Goal: Navigation & Orientation: Find specific page/section

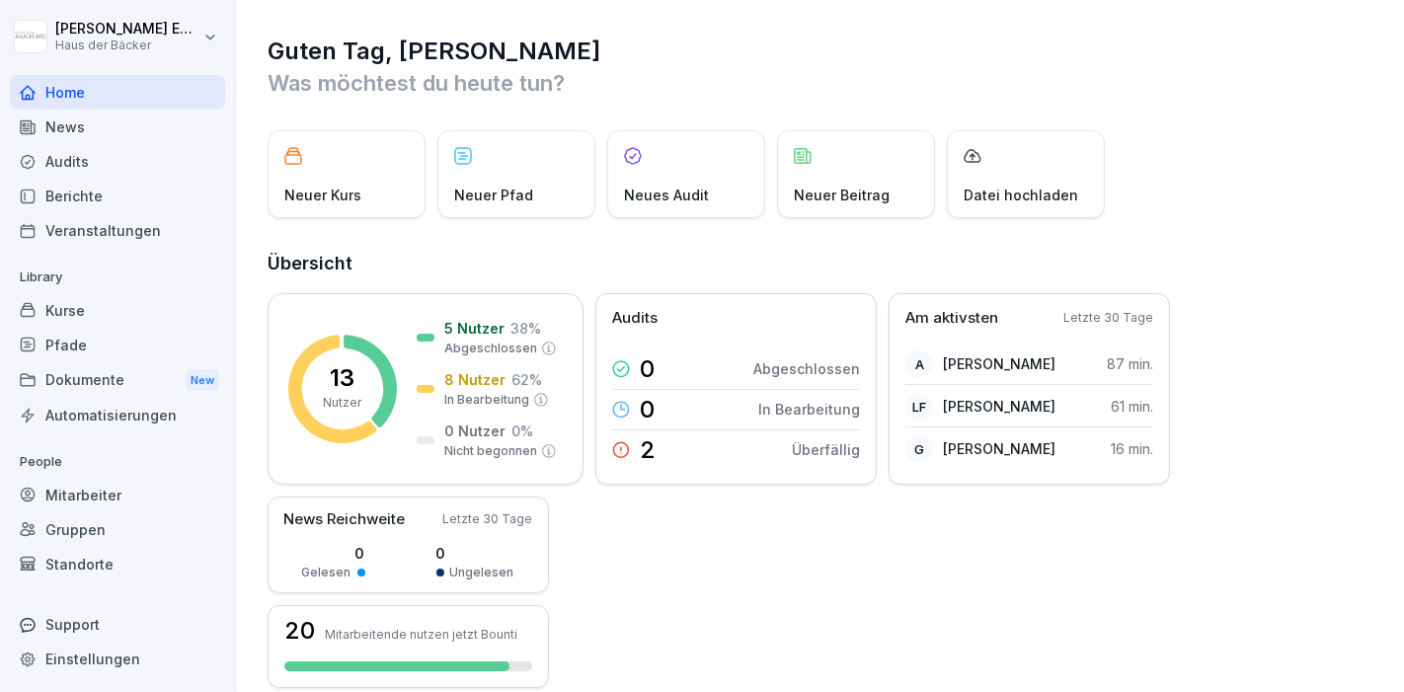
click at [126, 302] on div "Kurse" at bounding box center [117, 310] width 215 height 35
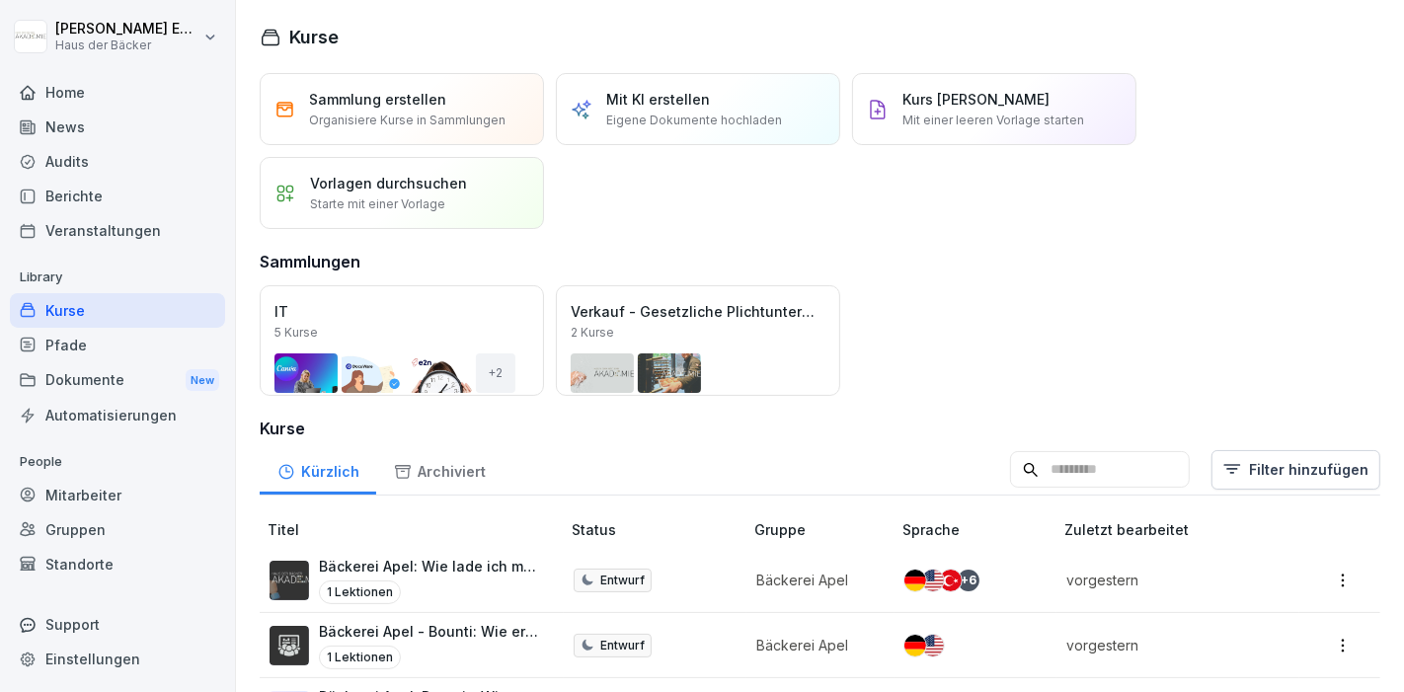
click at [179, 485] on div "Mitarbeiter" at bounding box center [117, 495] width 215 height 35
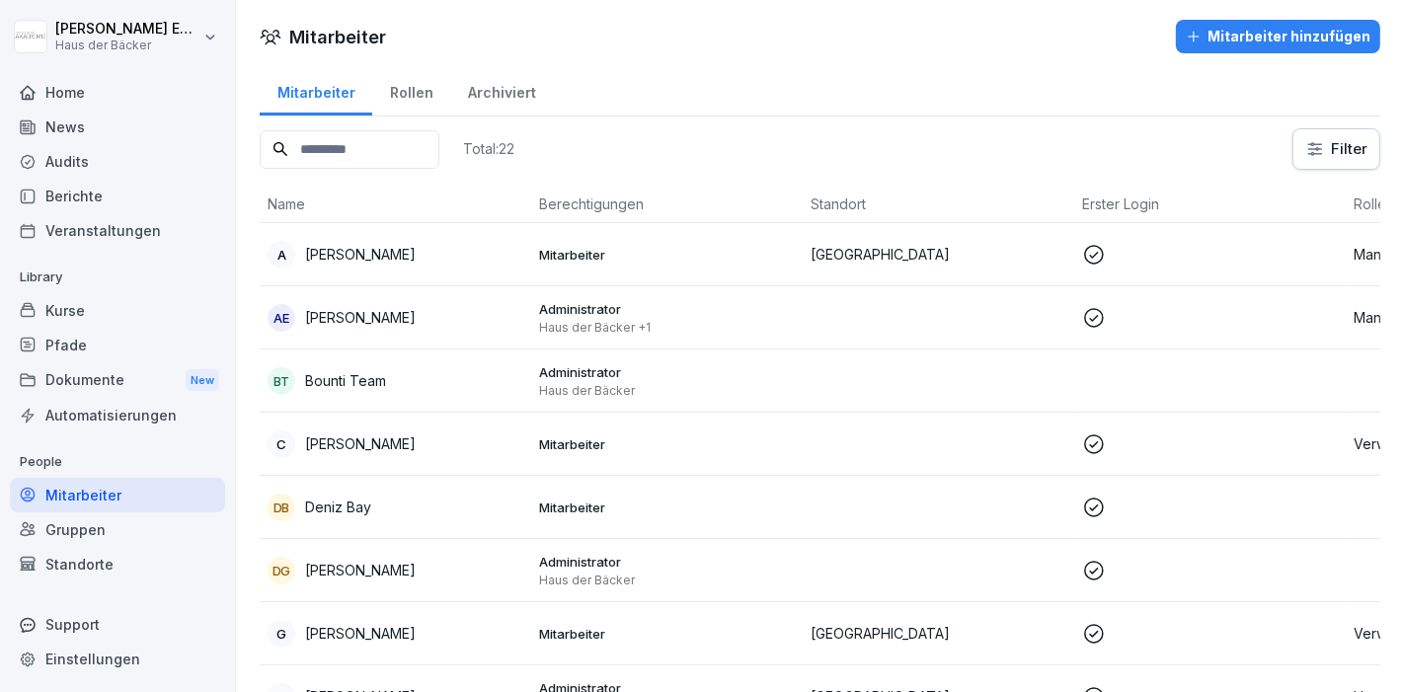
click at [384, 258] on div "A Anna Ehl" at bounding box center [396, 255] width 256 height 28
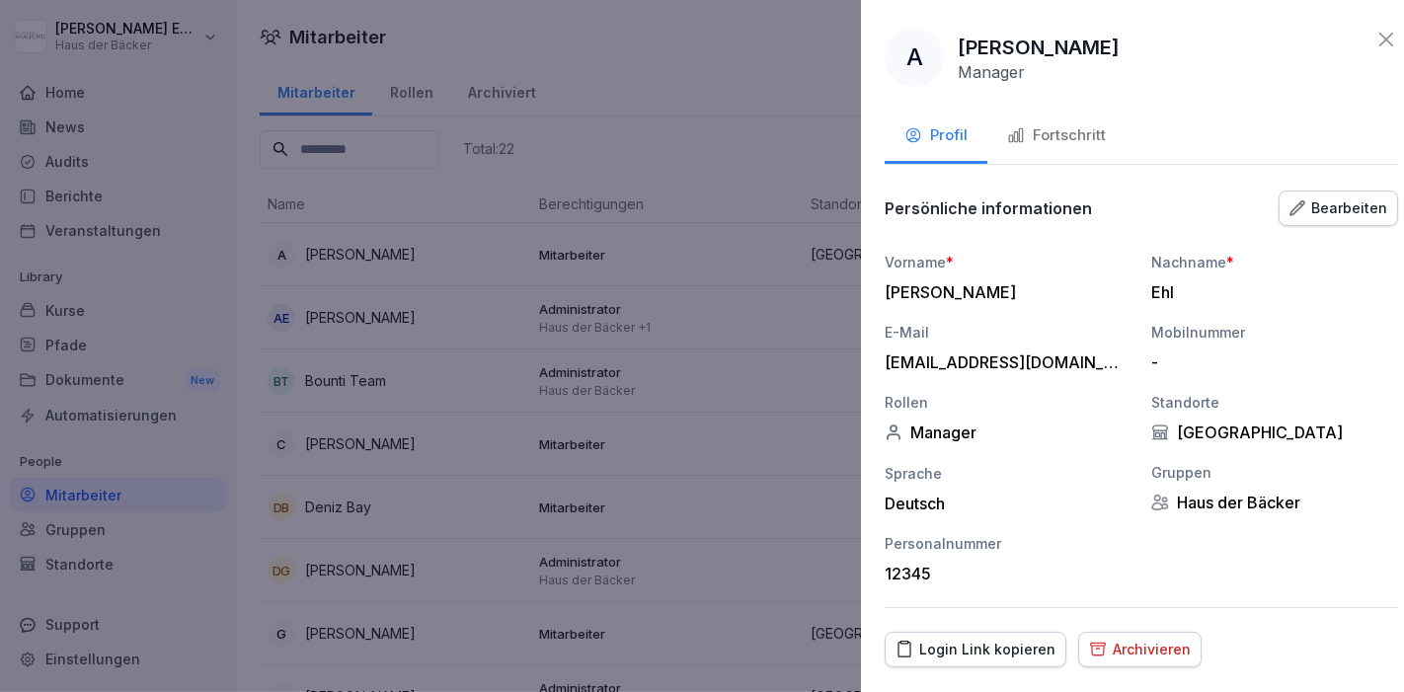
click at [420, 303] on div at bounding box center [702, 346] width 1404 height 692
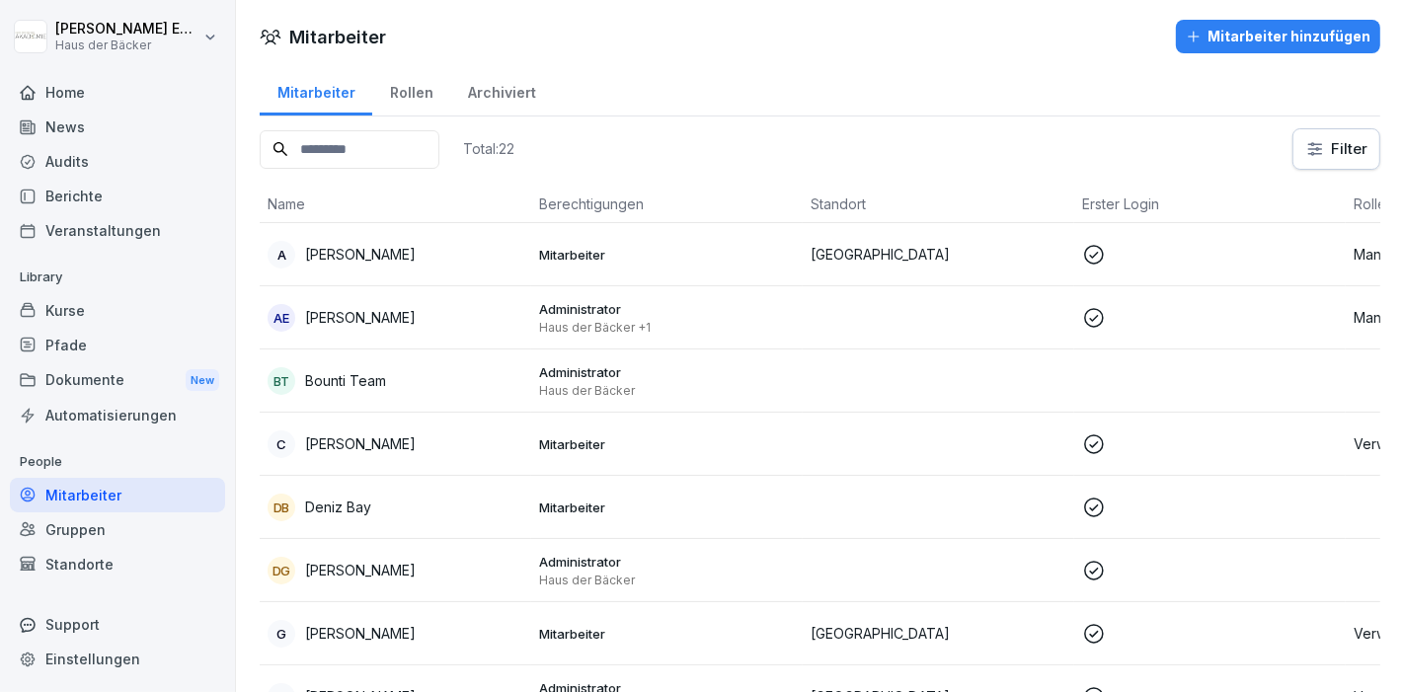
scroll to position [110, 0]
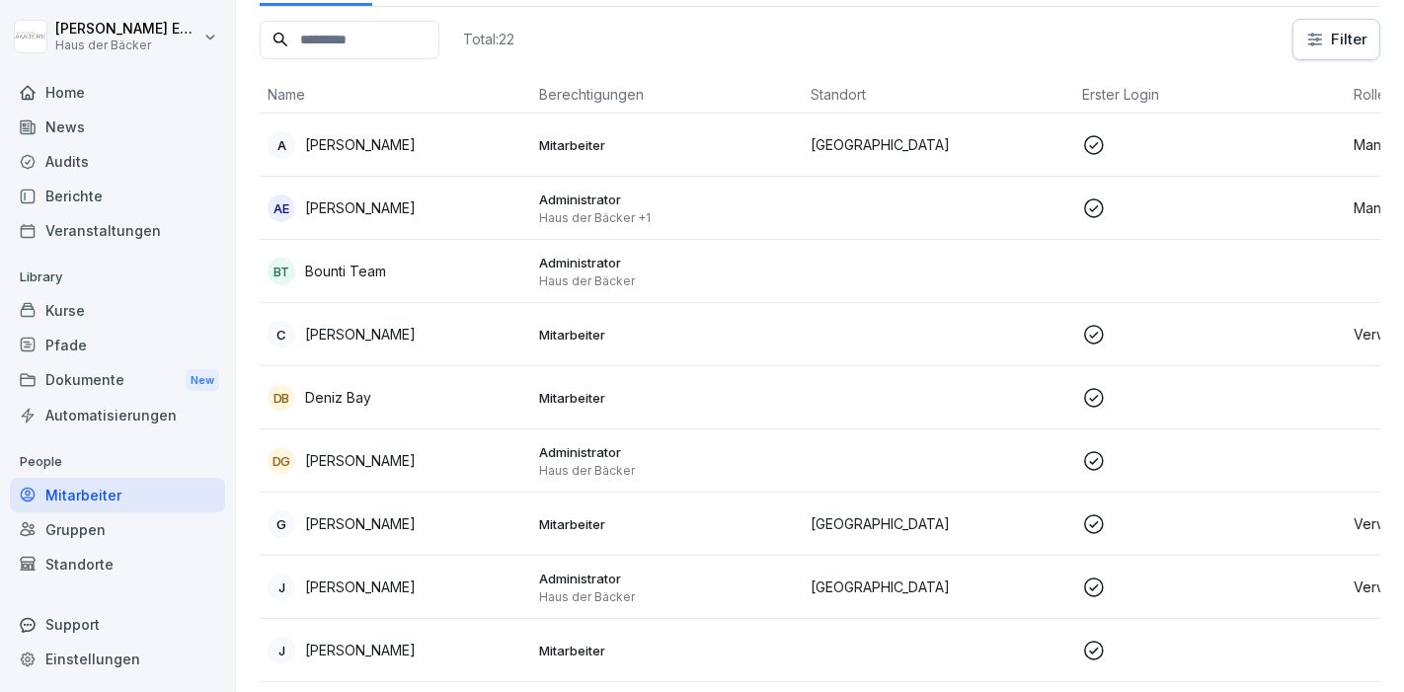
click at [96, 201] on div "Berichte" at bounding box center [117, 196] width 215 height 35
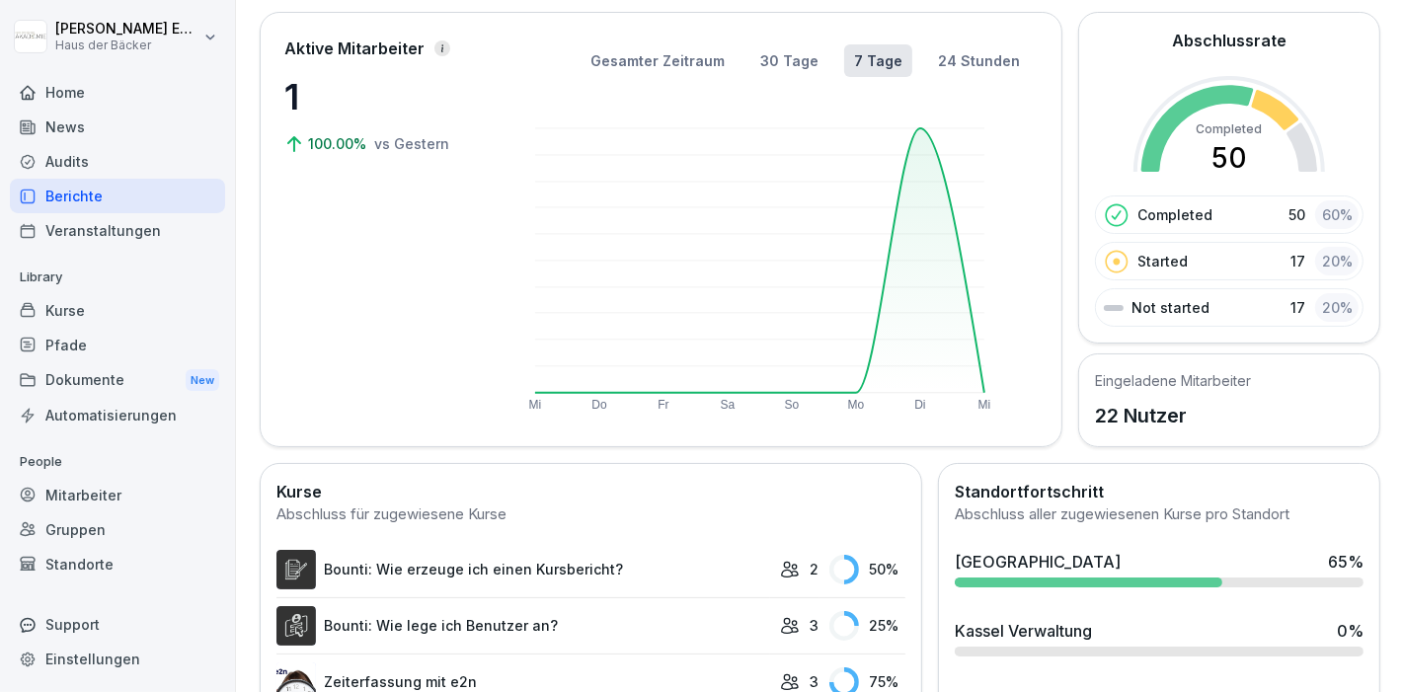
click at [98, 169] on div "Audits" at bounding box center [117, 161] width 215 height 35
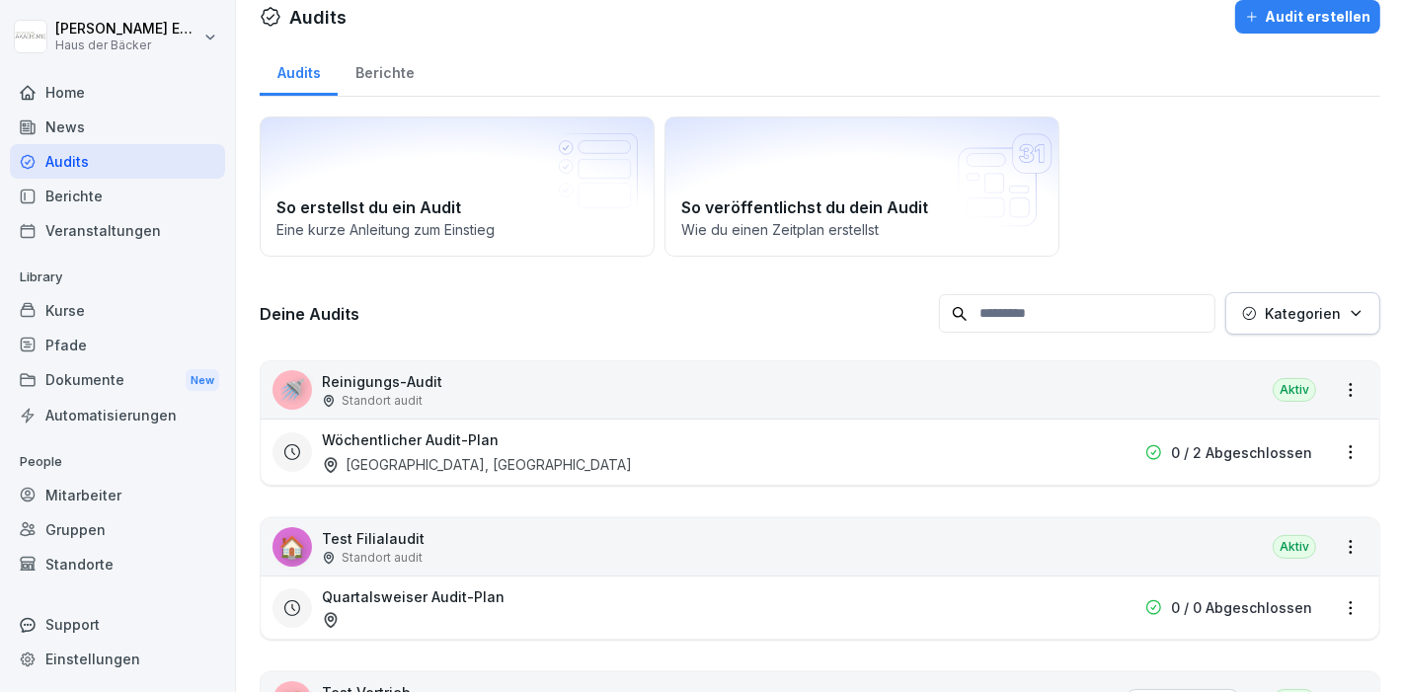
click at [82, 492] on div "Mitarbeiter" at bounding box center [117, 495] width 215 height 35
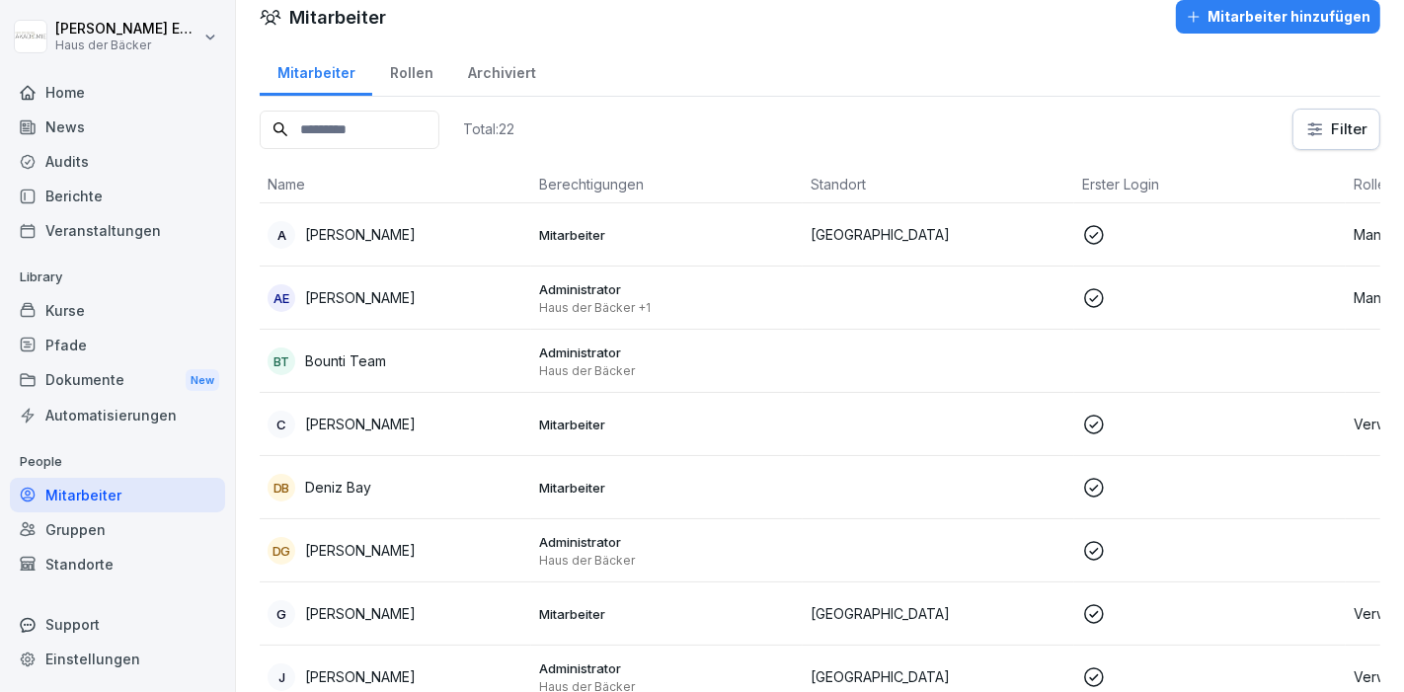
click at [60, 336] on div "Pfade" at bounding box center [117, 345] width 215 height 35
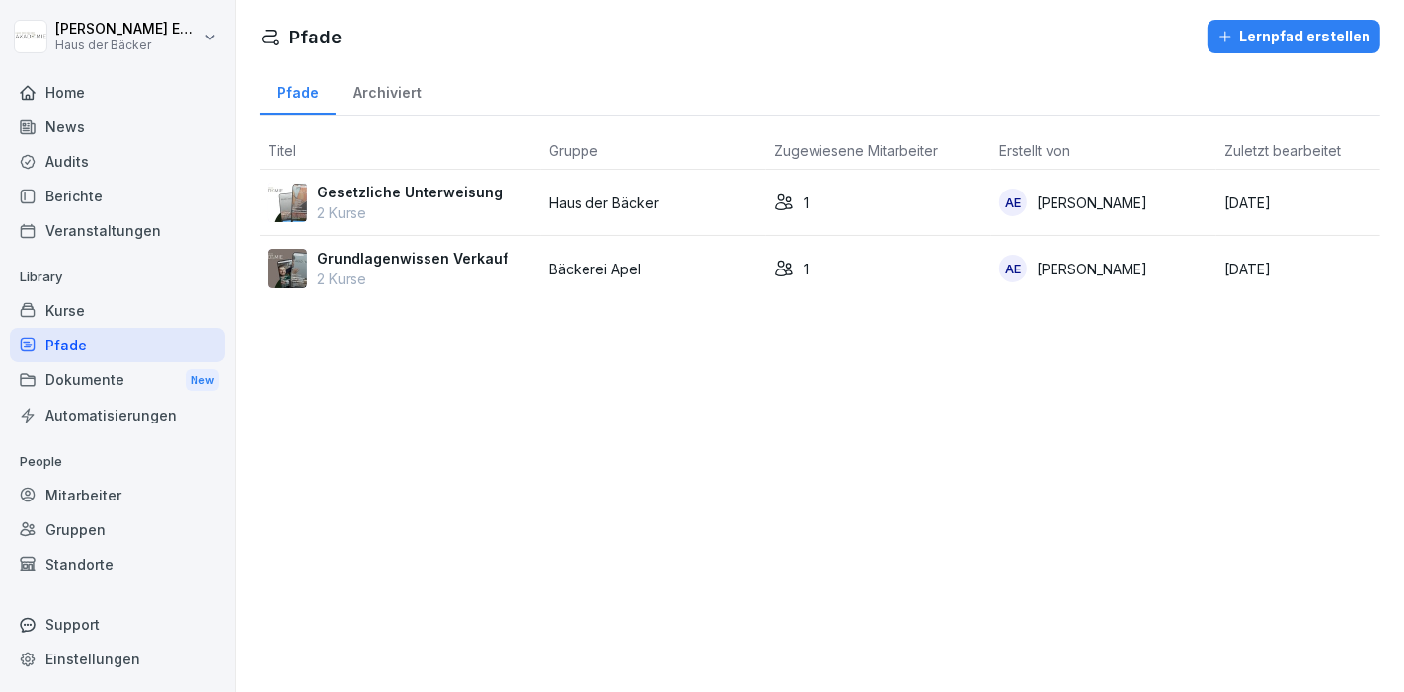
click at [101, 427] on div "Automatisierungen" at bounding box center [117, 415] width 215 height 35
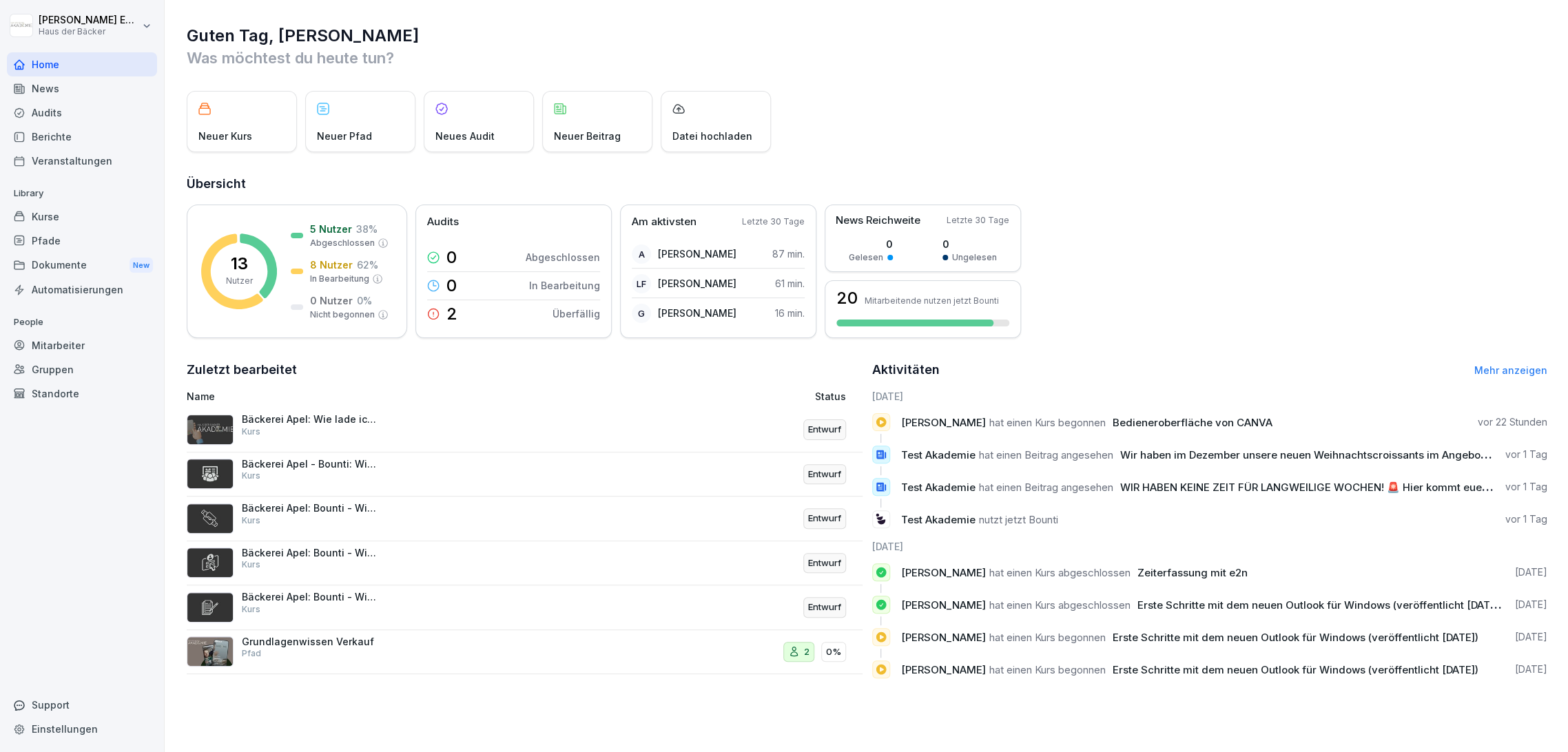
click at [57, 86] on div "News" at bounding box center [82, 89] width 150 height 24
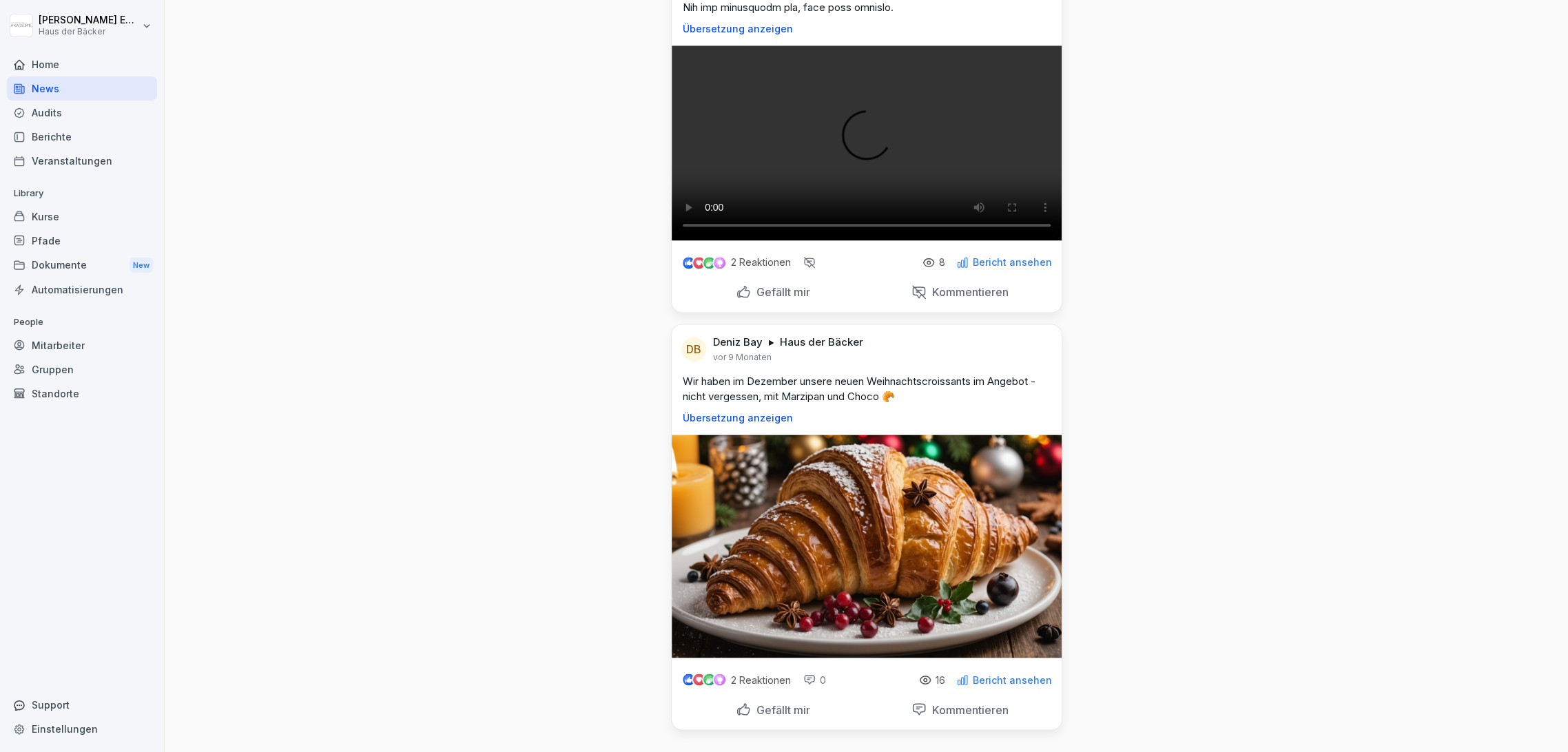
scroll to position [1601, 0]
click at [1026, 336] on div at bounding box center [960, 349] width 182 height 28
click at [1025, 336] on div at bounding box center [960, 349] width 182 height 28
click at [961, 267] on icon at bounding box center [963, 262] width 10 height 10
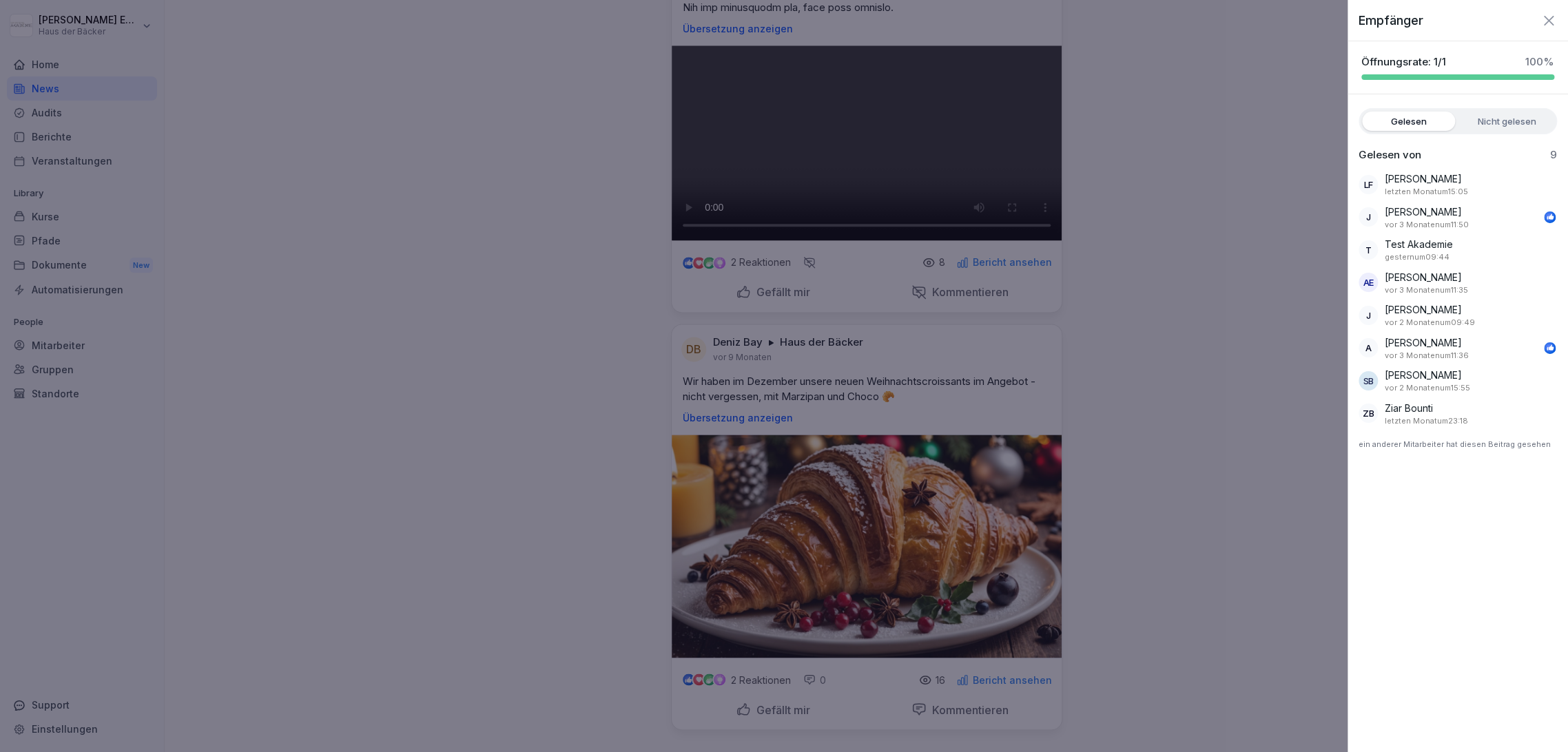
click at [1079, 502] on div at bounding box center [784, 376] width 1568 height 752
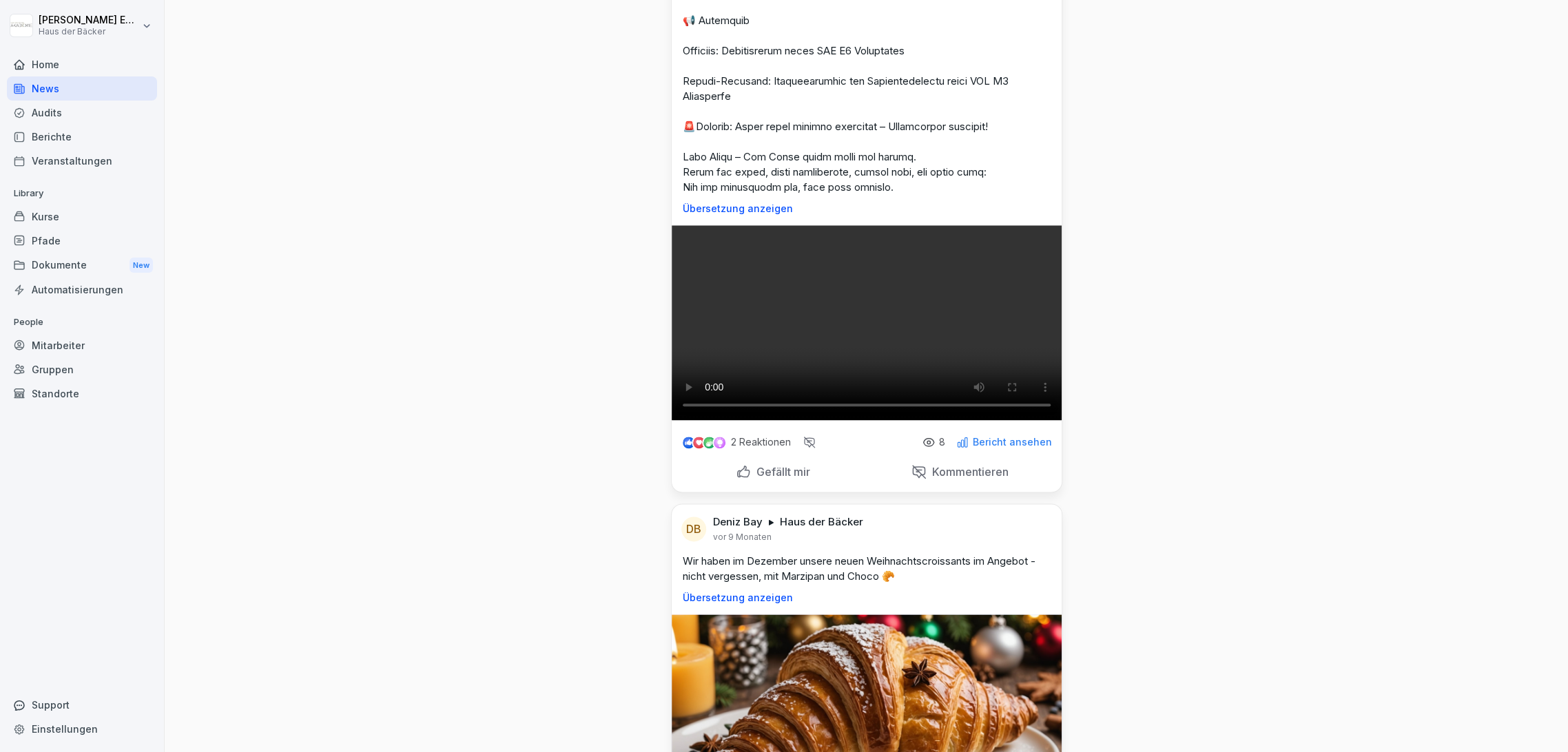
scroll to position [529, 0]
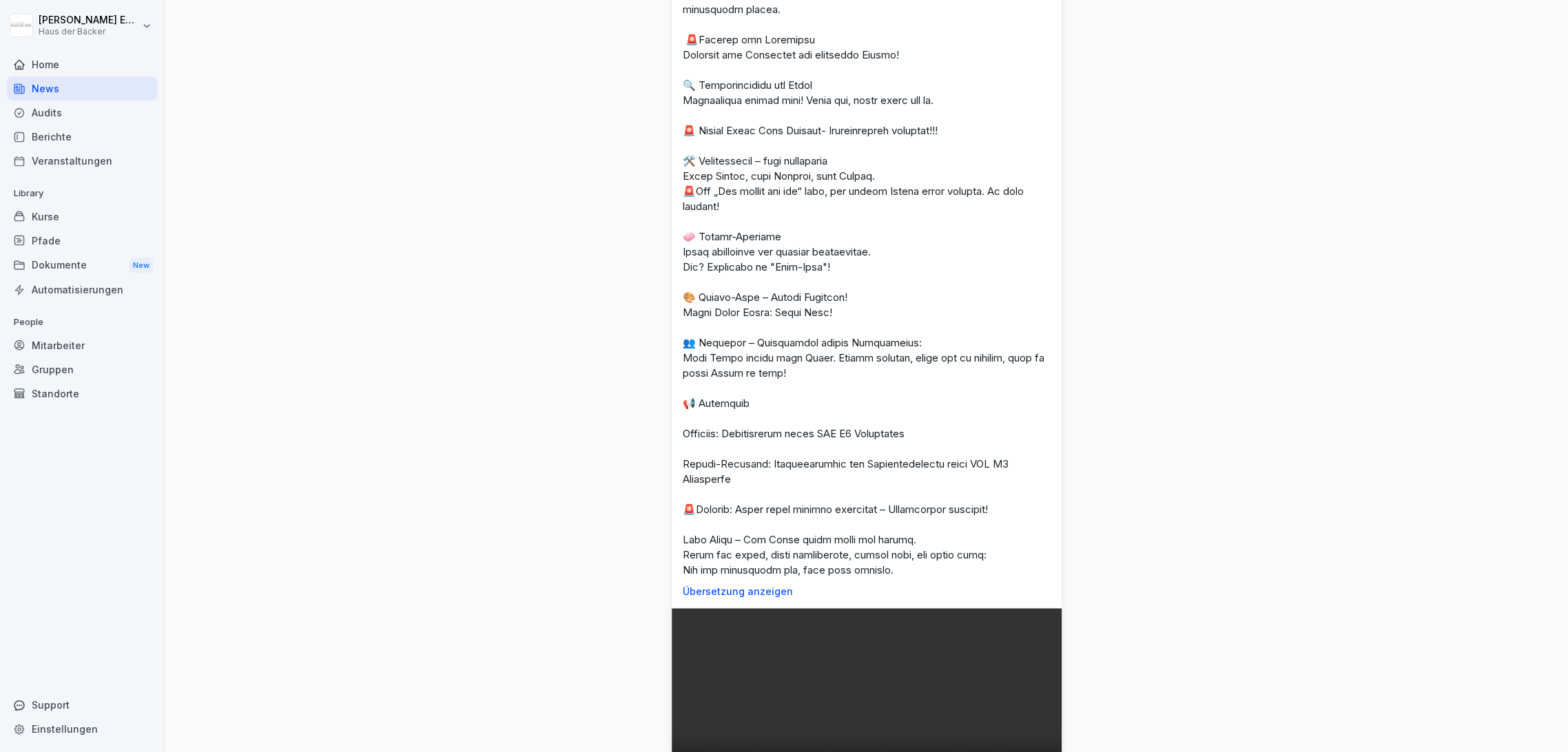
click at [106, 342] on div "Mitarbeiter" at bounding box center [82, 345] width 150 height 24
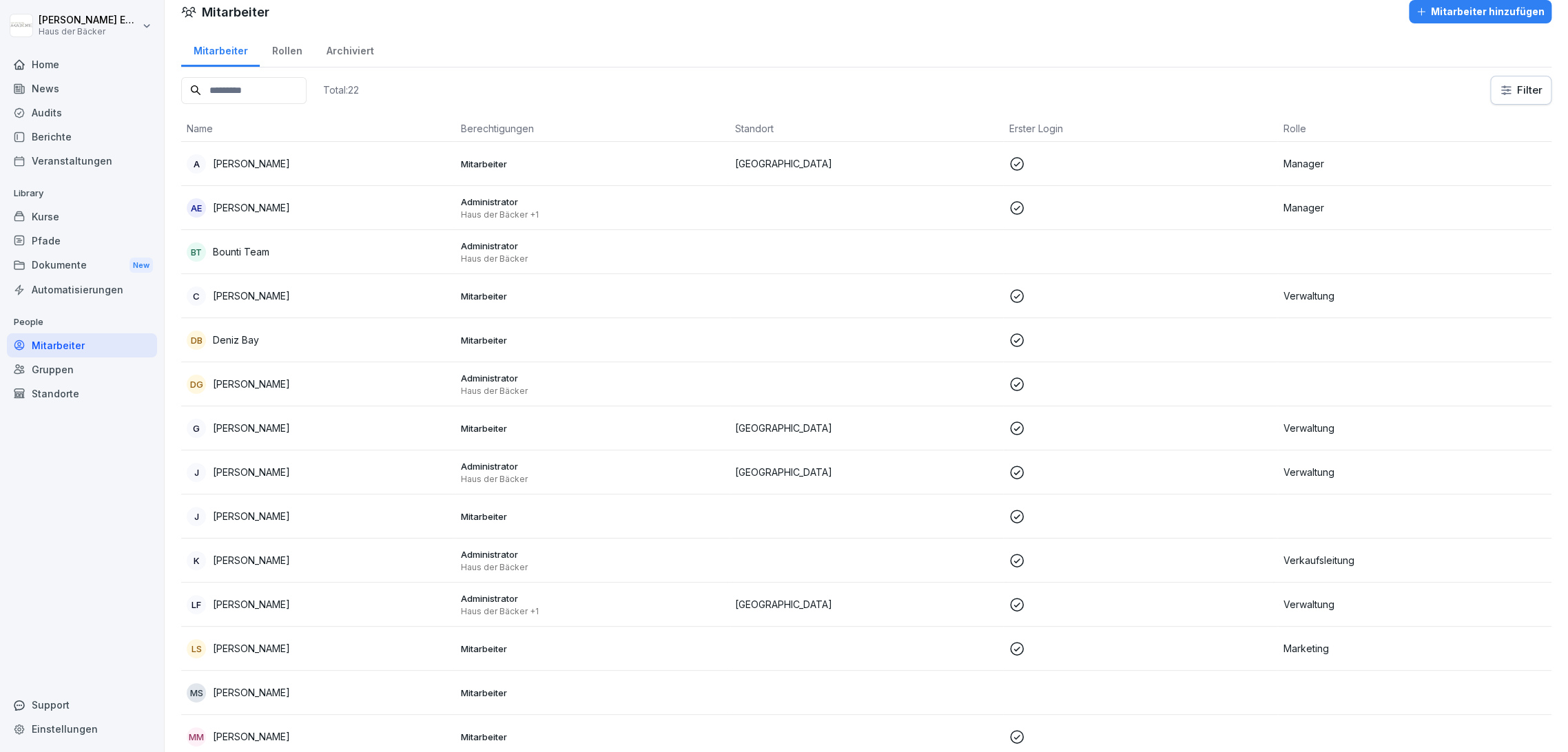
click at [59, 69] on div "Home" at bounding box center [82, 64] width 150 height 24
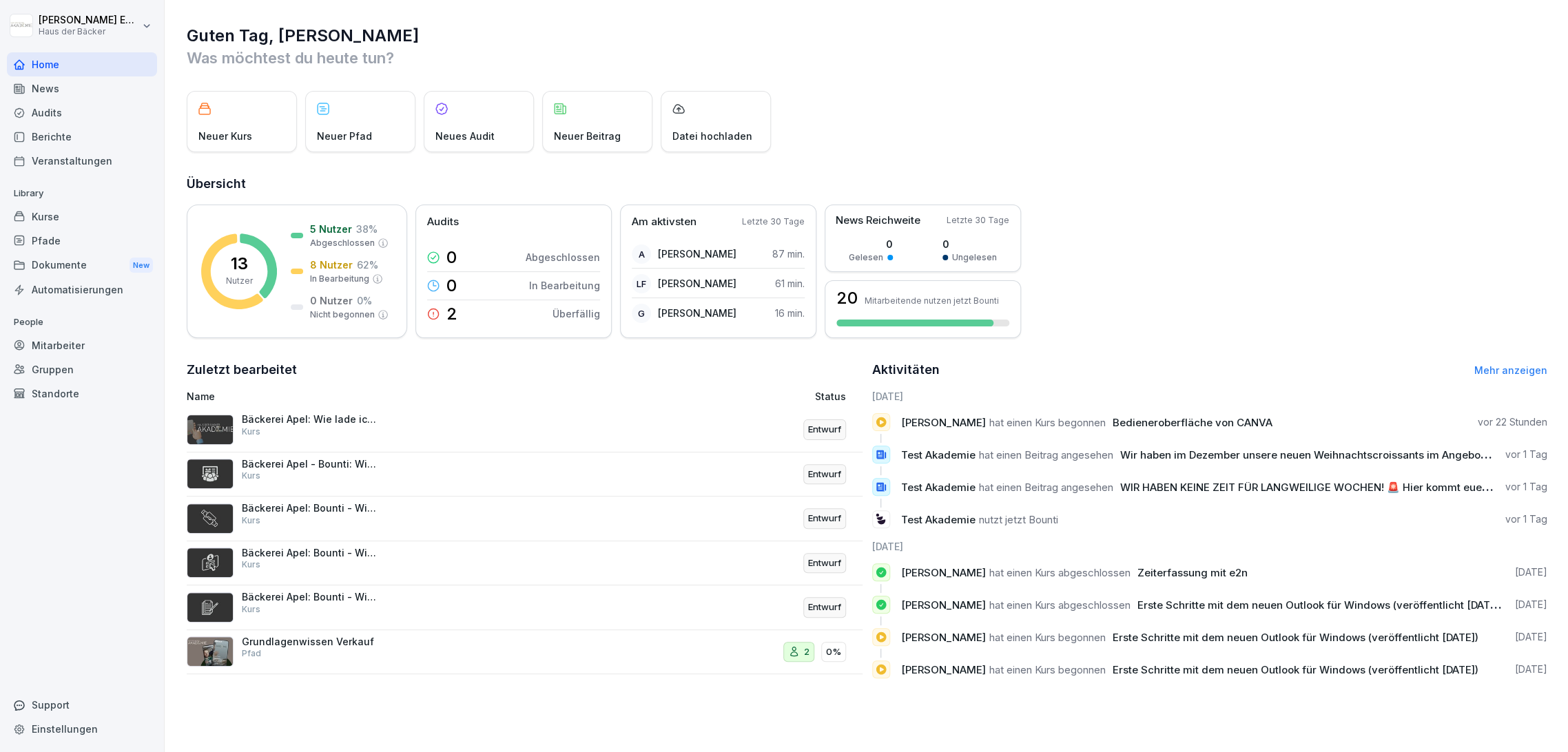
click at [57, 113] on div "Audits" at bounding box center [82, 112] width 150 height 24
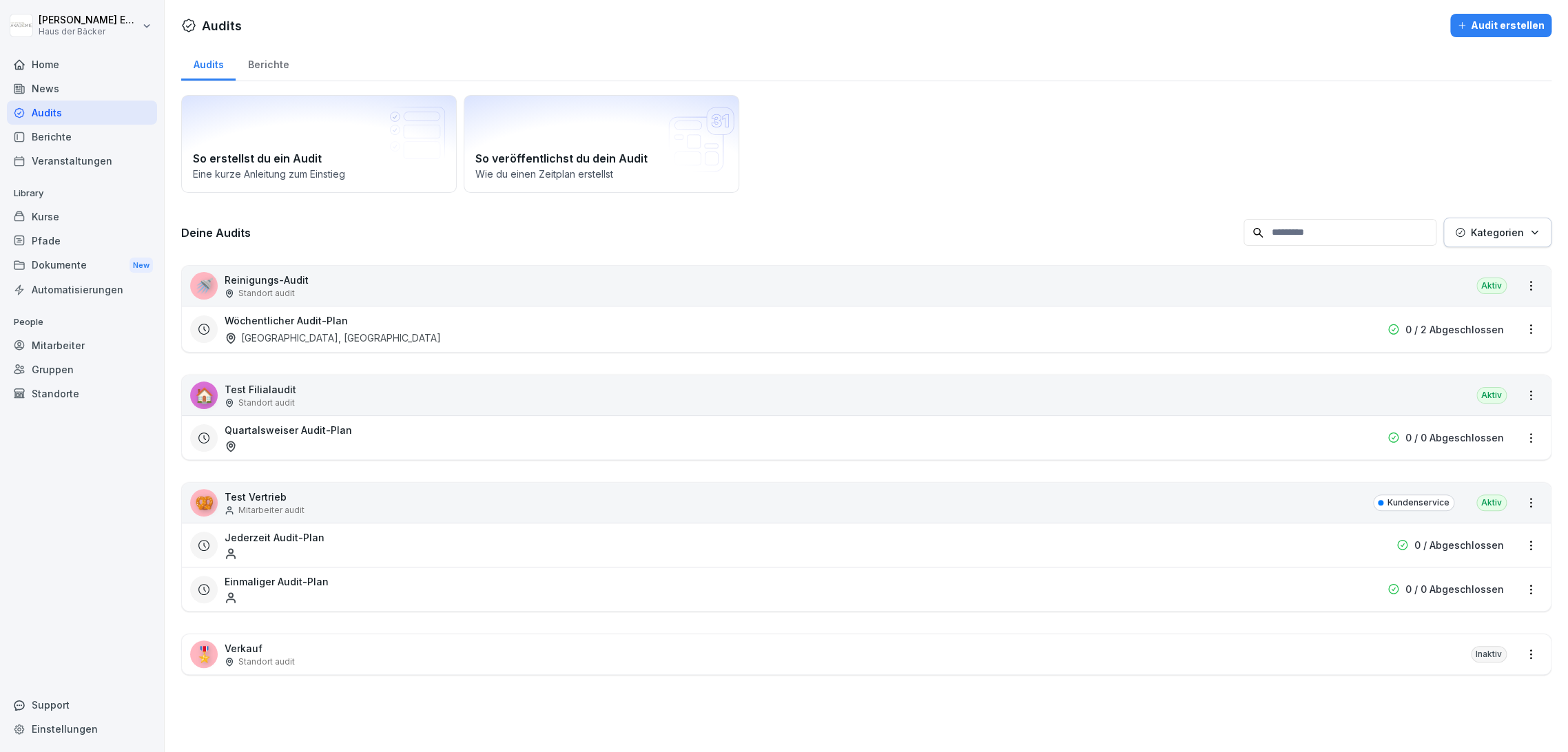
click at [58, 157] on div "Veranstaltungen" at bounding box center [82, 160] width 150 height 24
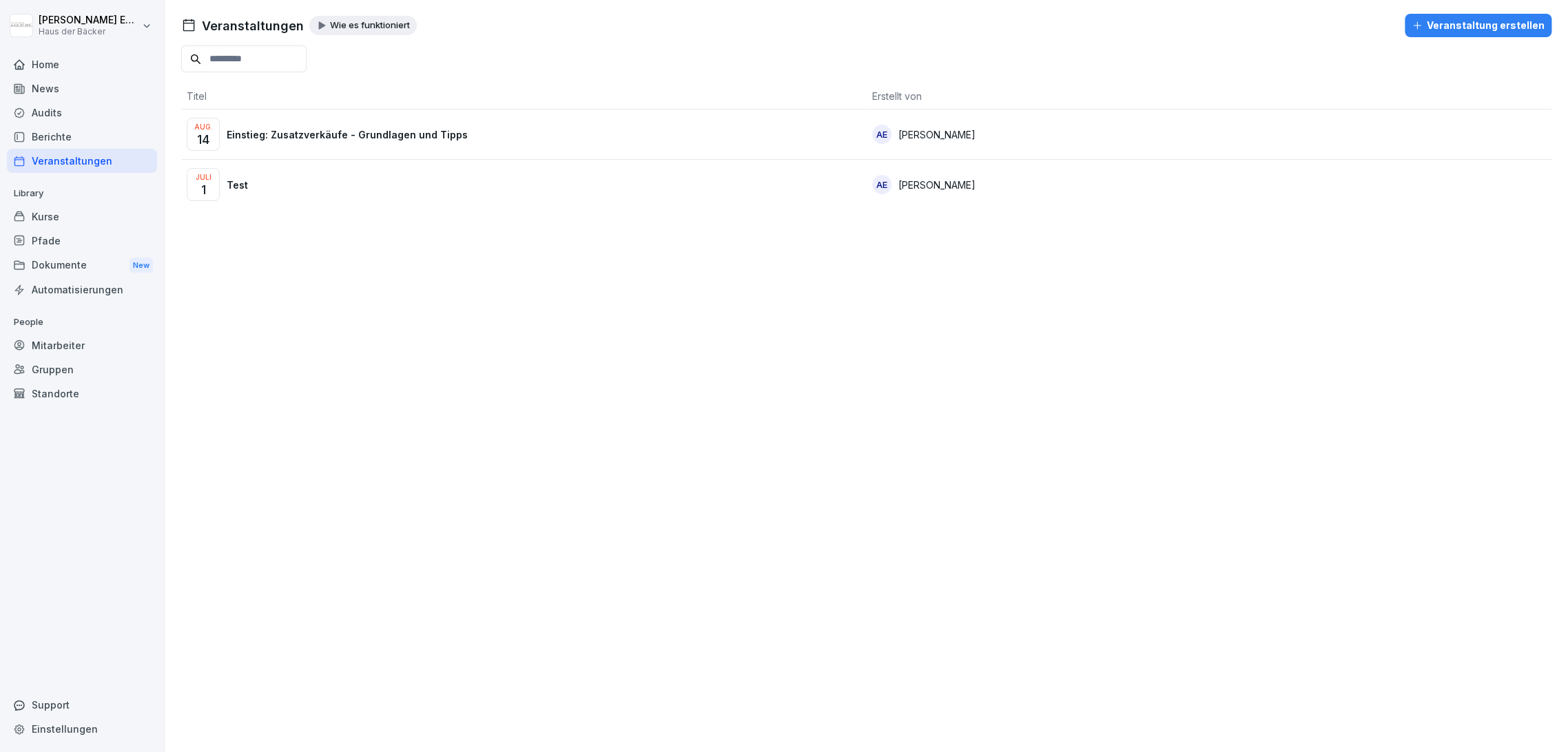
click at [66, 209] on div "Kurse" at bounding box center [82, 216] width 150 height 24
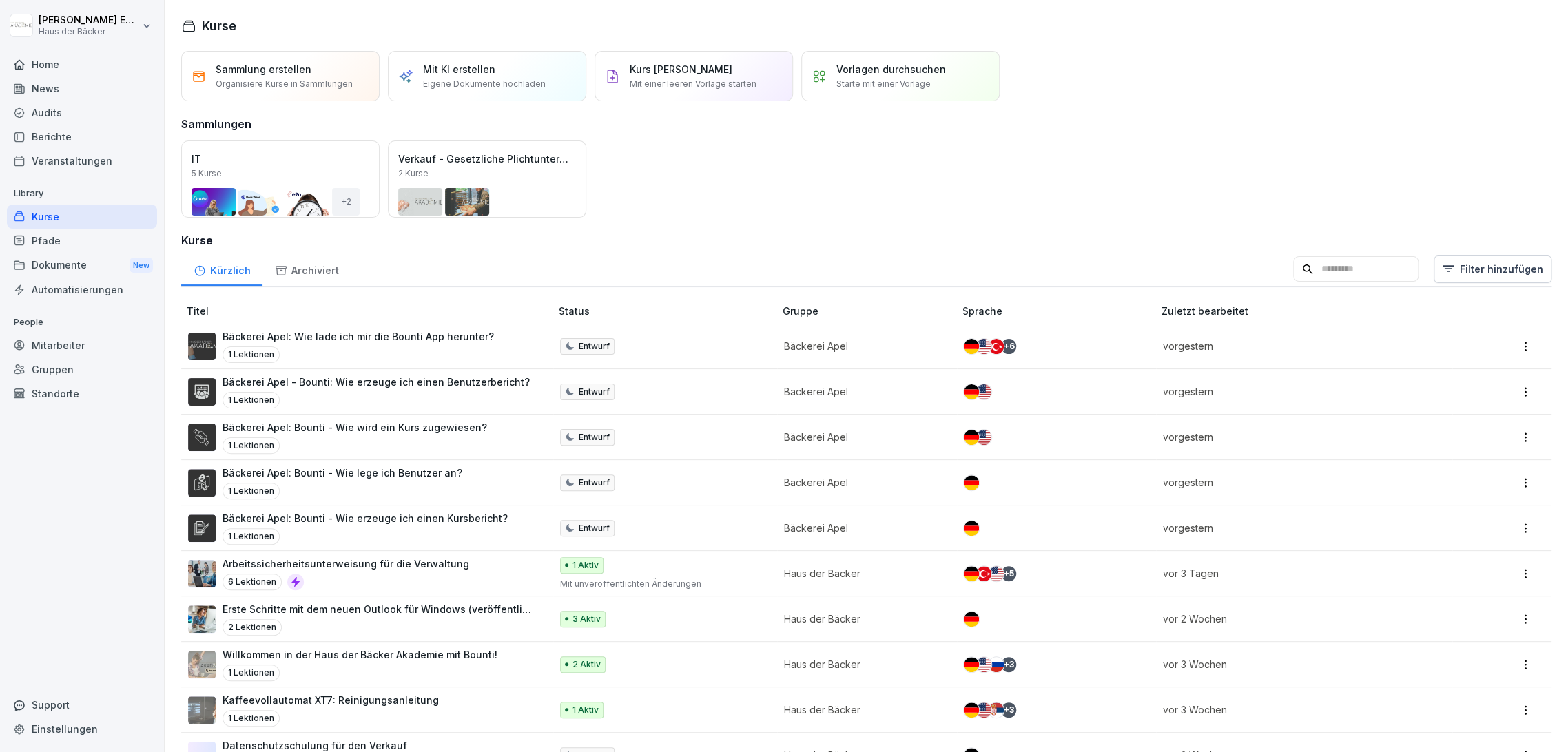
click at [65, 236] on div "Pfade" at bounding box center [82, 241] width 150 height 24
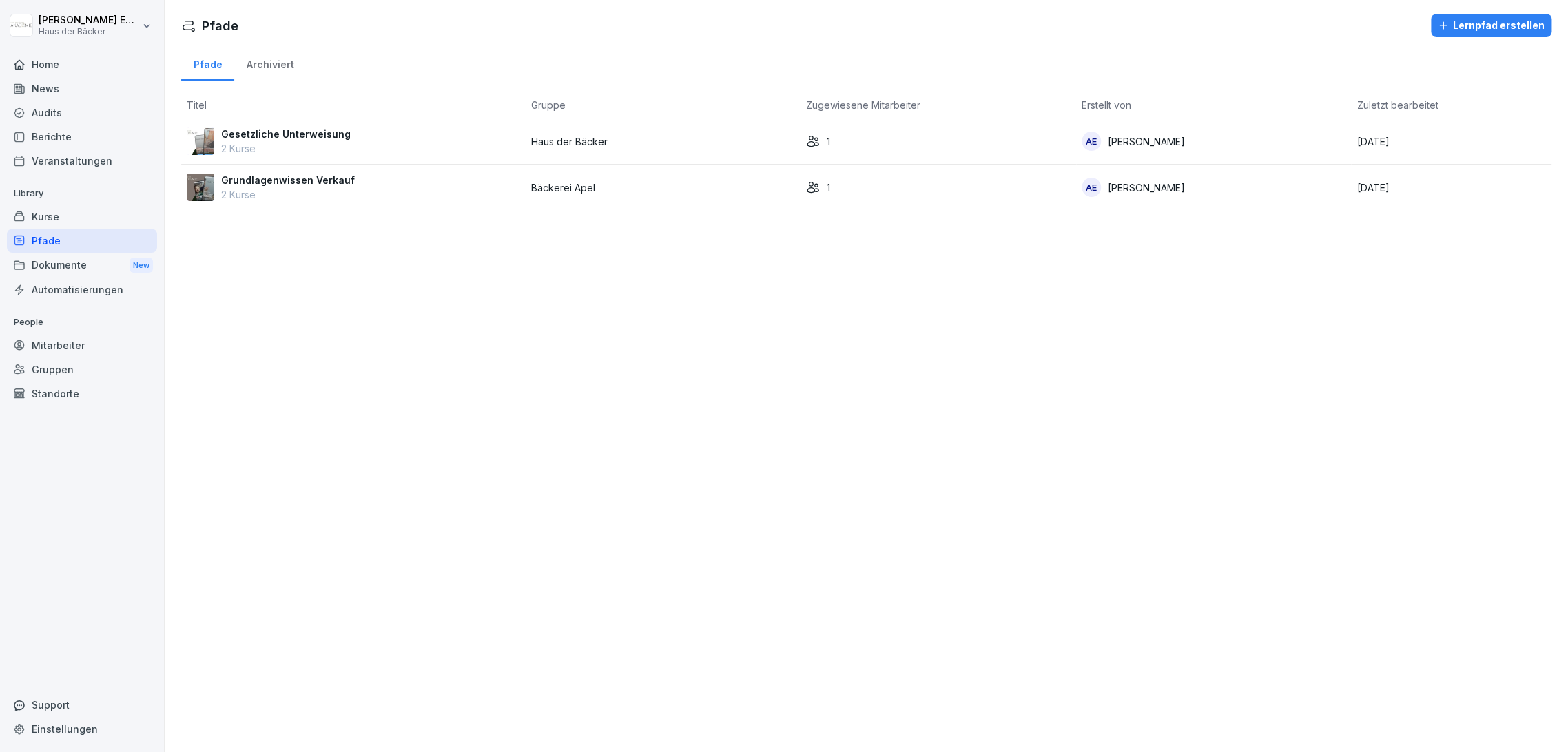
click at [67, 272] on div "Dokumente New" at bounding box center [82, 265] width 150 height 26
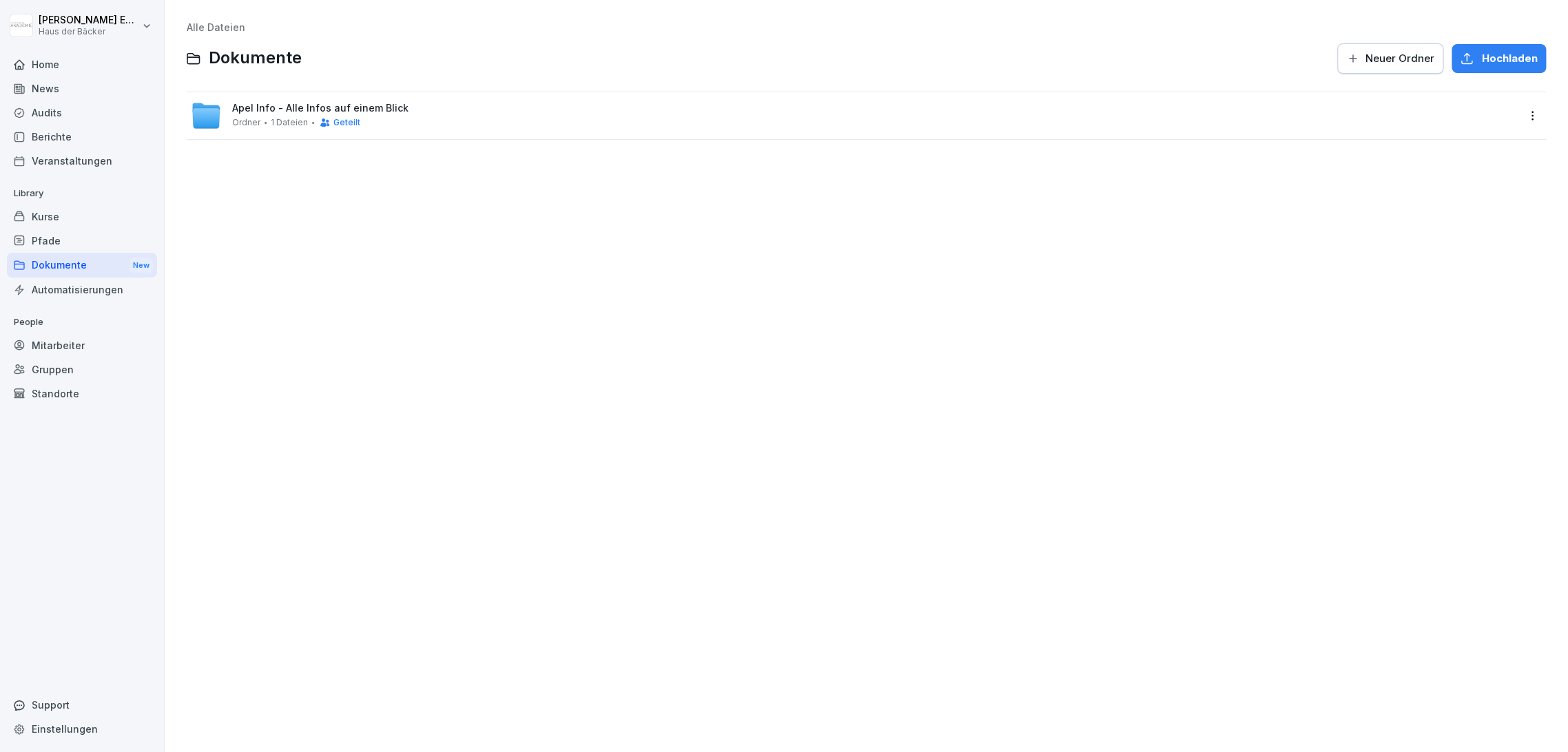
click at [68, 285] on div "Automatisierungen" at bounding box center [82, 289] width 150 height 24
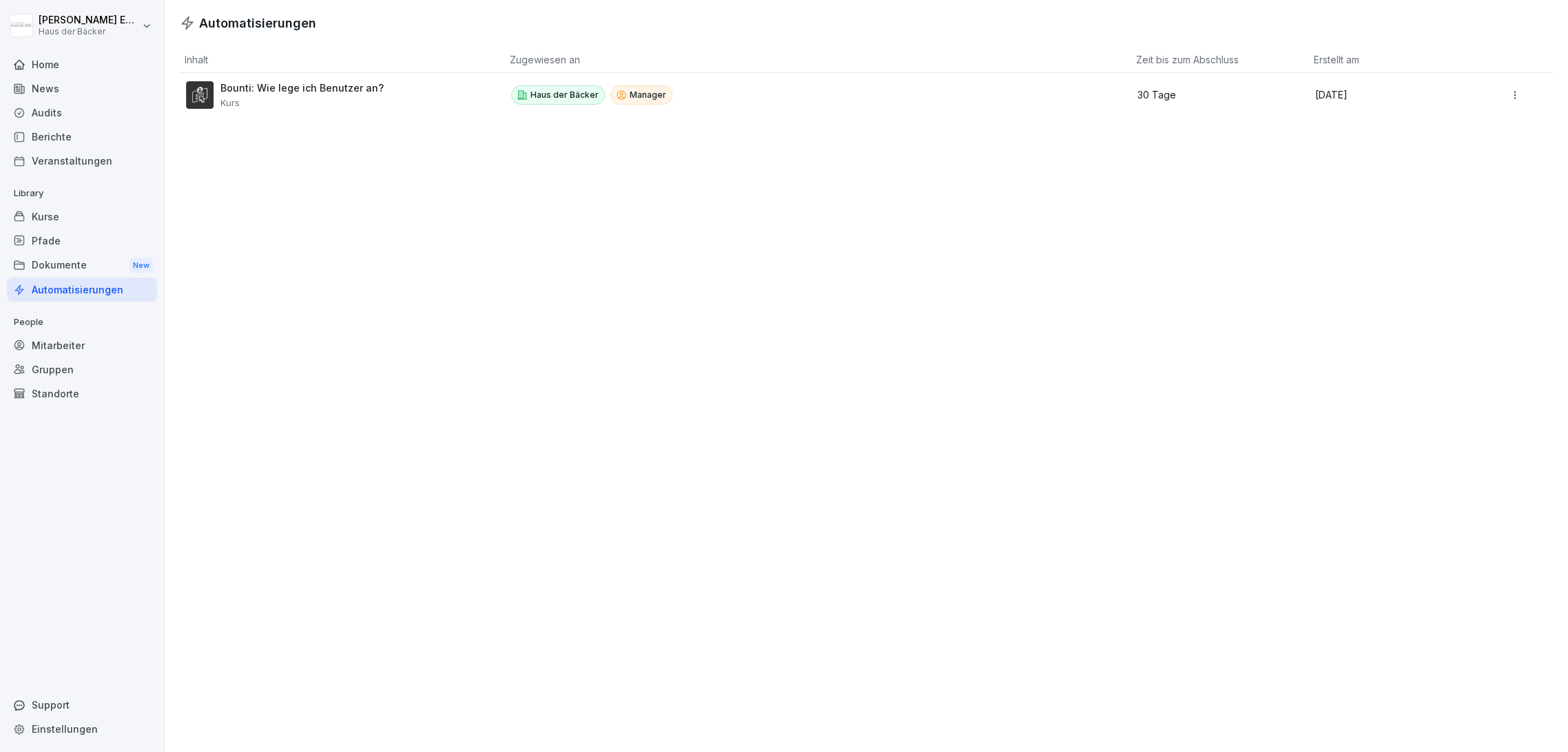
click at [133, 27] on html "[PERSON_NAME] Haus der Bäcker Home News Audits Berichte Veranstaltungen Library…" at bounding box center [784, 376] width 1568 height 752
click at [104, 61] on div "Home" at bounding box center [82, 64] width 150 height 24
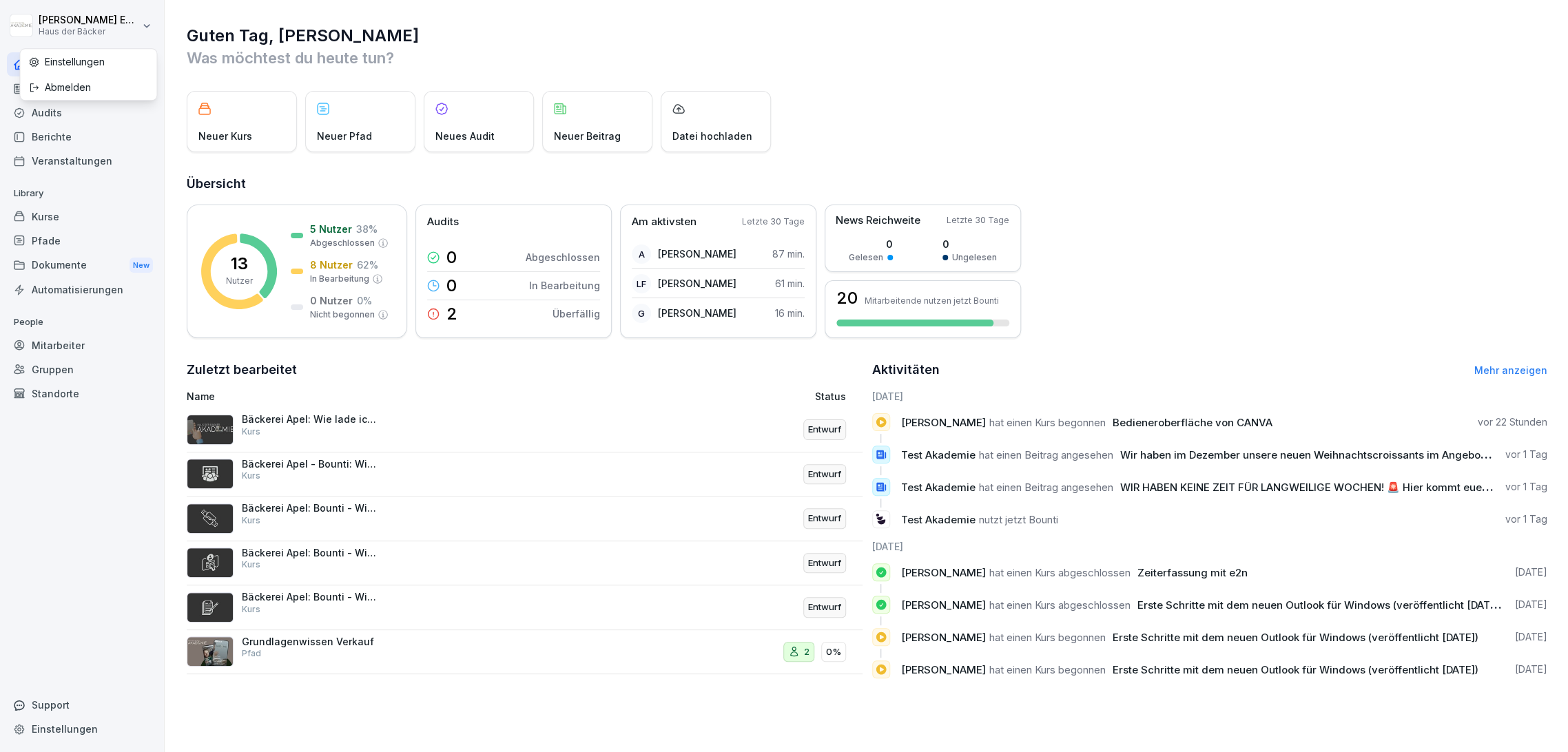
click at [135, 35] on html "[PERSON_NAME] Haus der Bäcker Home News Audits Berichte Veranstaltungen Library…" at bounding box center [784, 376] width 1568 height 752
click at [130, 98] on div "Abmelden" at bounding box center [89, 87] width 137 height 26
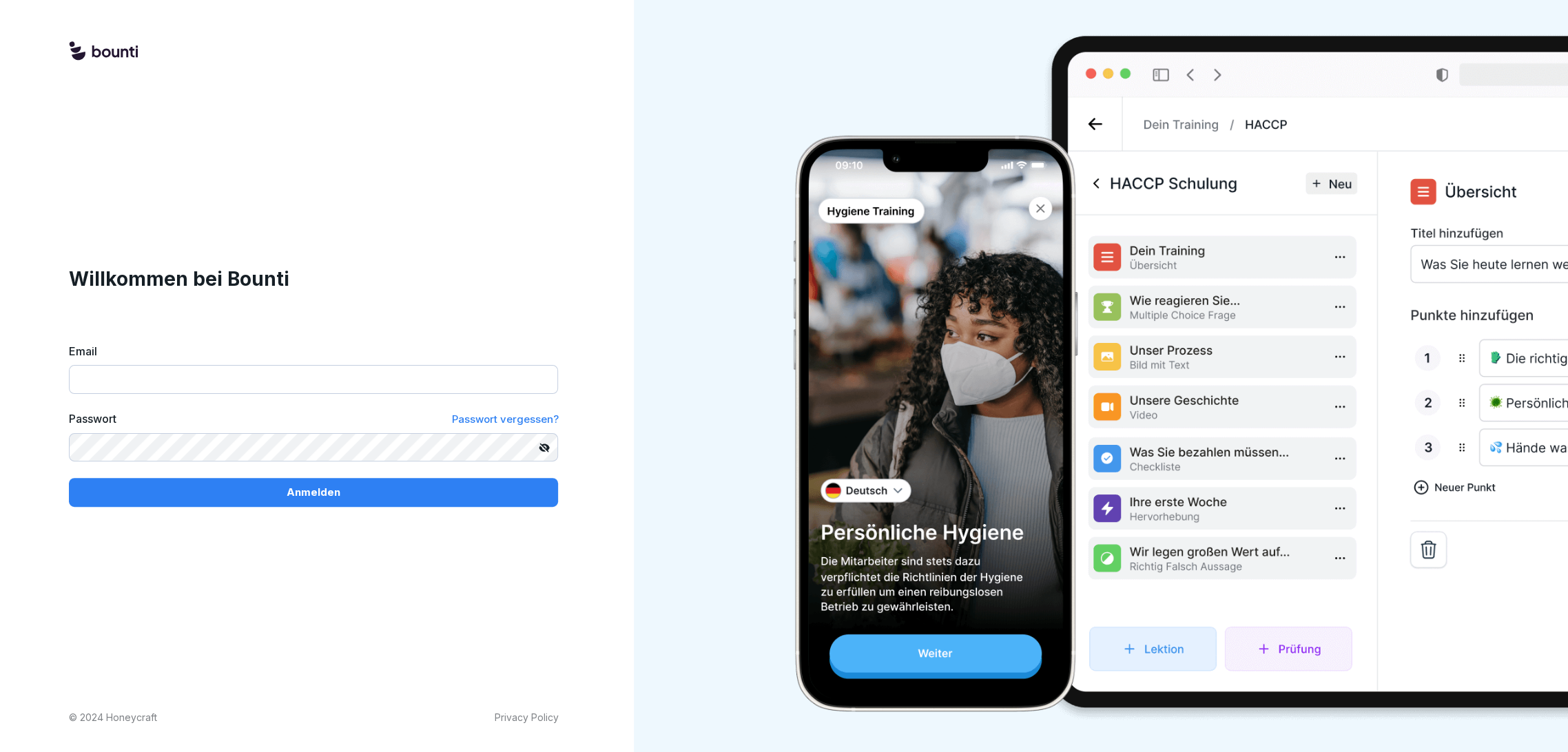
click at [157, 378] on input "Email" at bounding box center [313, 379] width 489 height 29
type input "**********"
